Goal: Information Seeking & Learning: Learn about a topic

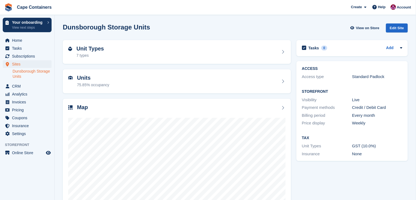
click at [23, 73] on link "Dunsborough Storage Units" at bounding box center [32, 74] width 39 height 10
click at [19, 73] on link "Dunsborough Storage Units" at bounding box center [32, 74] width 39 height 10
click at [89, 49] on h2 "Unit Types" at bounding box center [90, 49] width 28 height 6
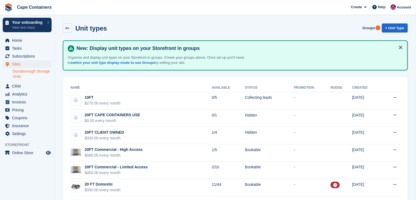
click at [114, 149] on div "20FT Commercial - High Access" at bounding box center [114, 150] width 58 height 6
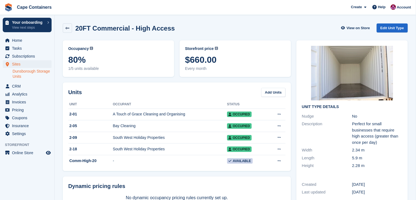
click at [369, 136] on div "Perfect for small businesses that require high access (greater than once per da…" at bounding box center [377, 133] width 50 height 25
click at [22, 73] on link "Dunsborough Storage Units" at bounding box center [32, 74] width 39 height 10
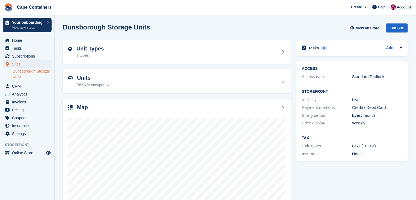
click at [84, 55] on div "7 types" at bounding box center [90, 56] width 28 height 6
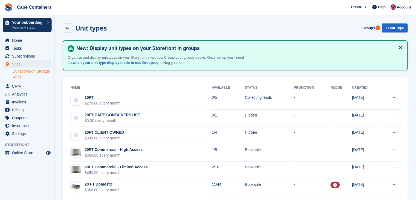
click at [132, 168] on div "20FT Commercial - Limited Access" at bounding box center [116, 167] width 63 height 6
